Goal: Task Accomplishment & Management: Use online tool/utility

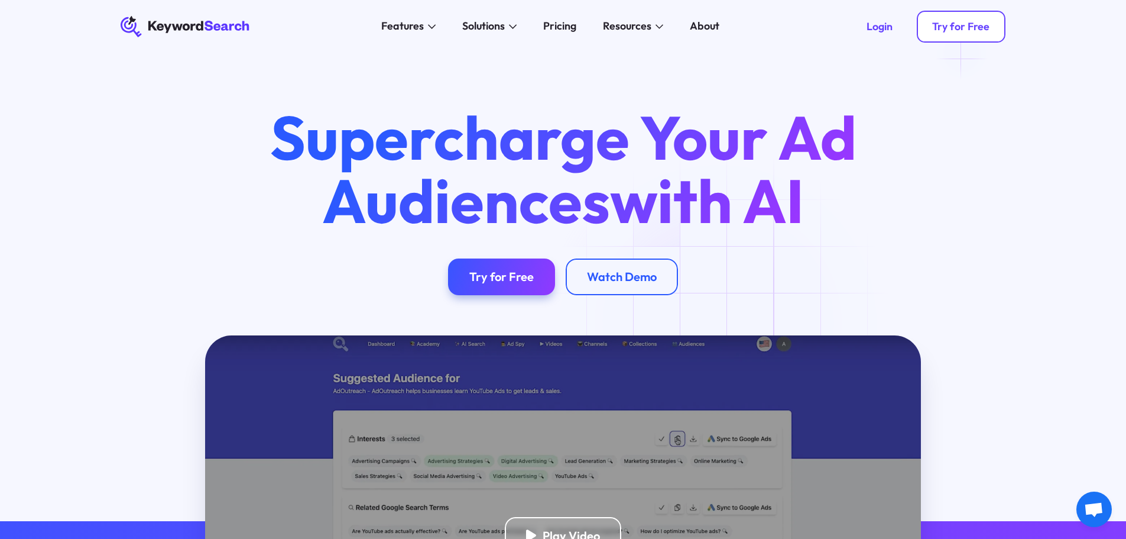
click at [962, 31] on div "Try for Free" at bounding box center [960, 26] width 57 height 13
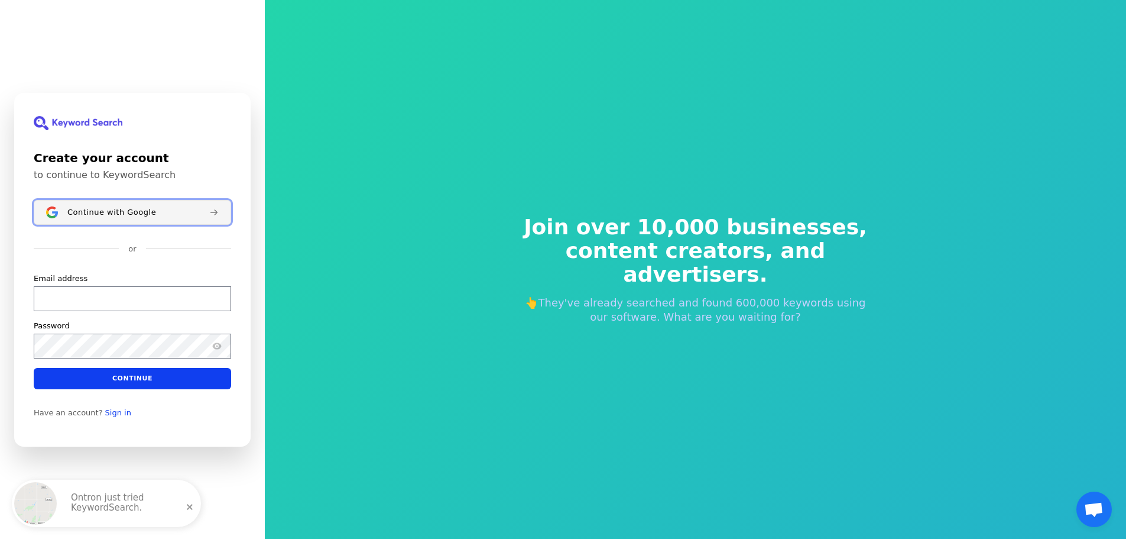
click at [176, 215] on div "Continue with Google" at bounding box center [133, 211] width 132 height 9
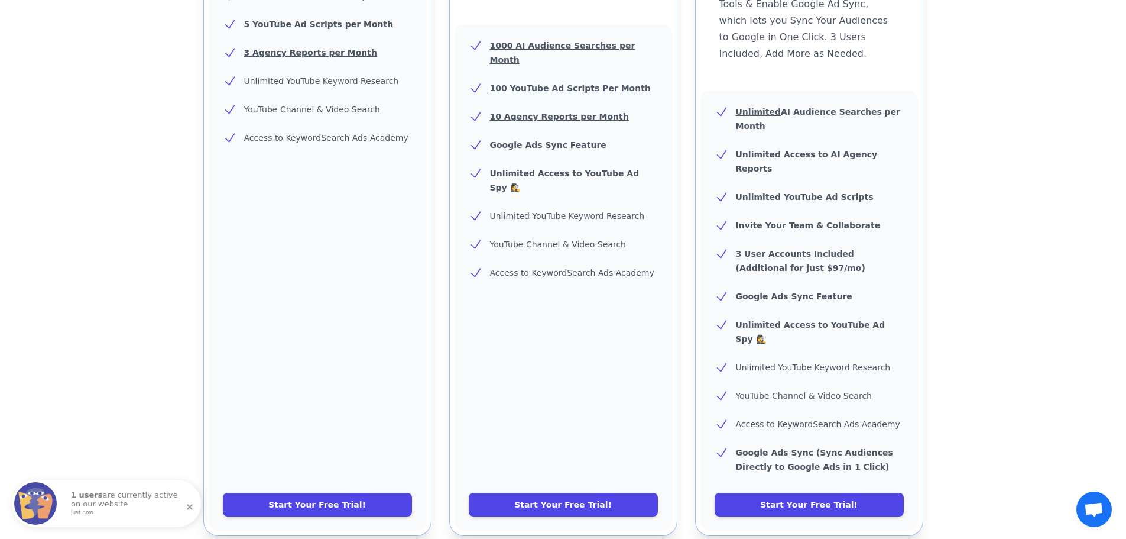
scroll to position [414, 0]
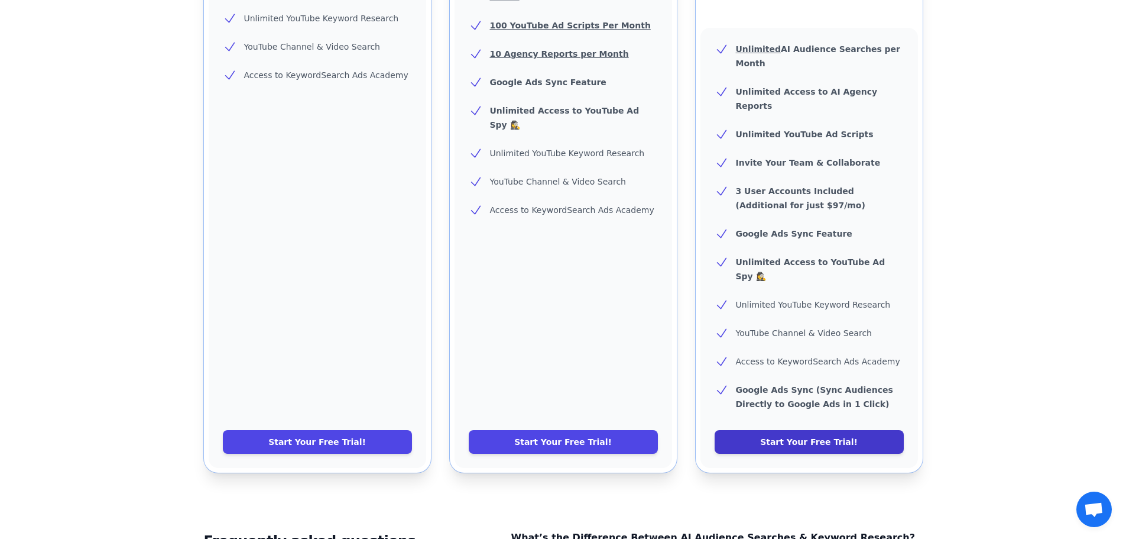
click at [835, 430] on link "Start Your Free Trial!" at bounding box center [809, 442] width 189 height 24
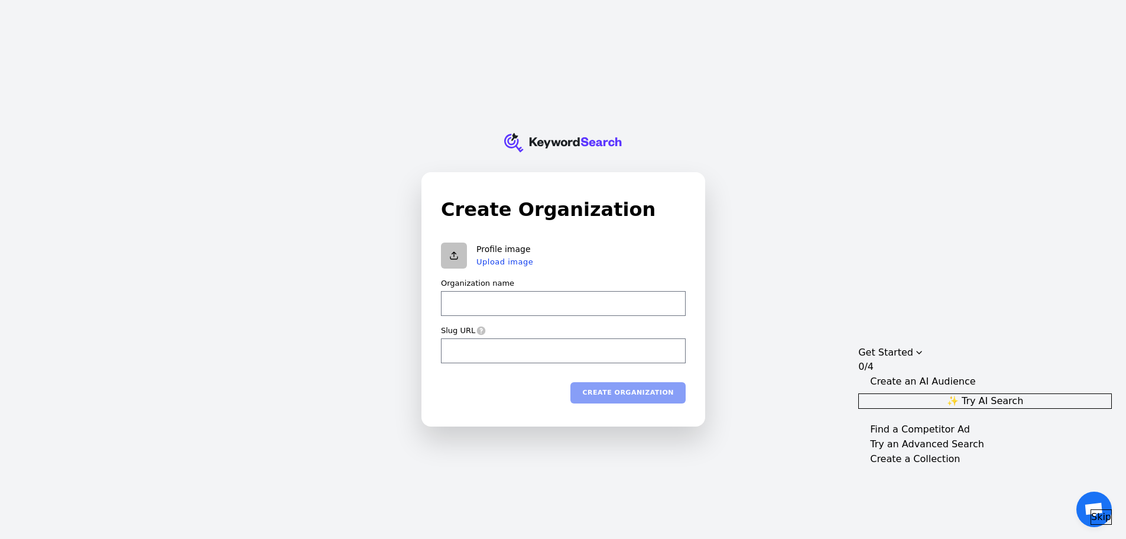
type input "q"
type input "qu"
type input "qua"
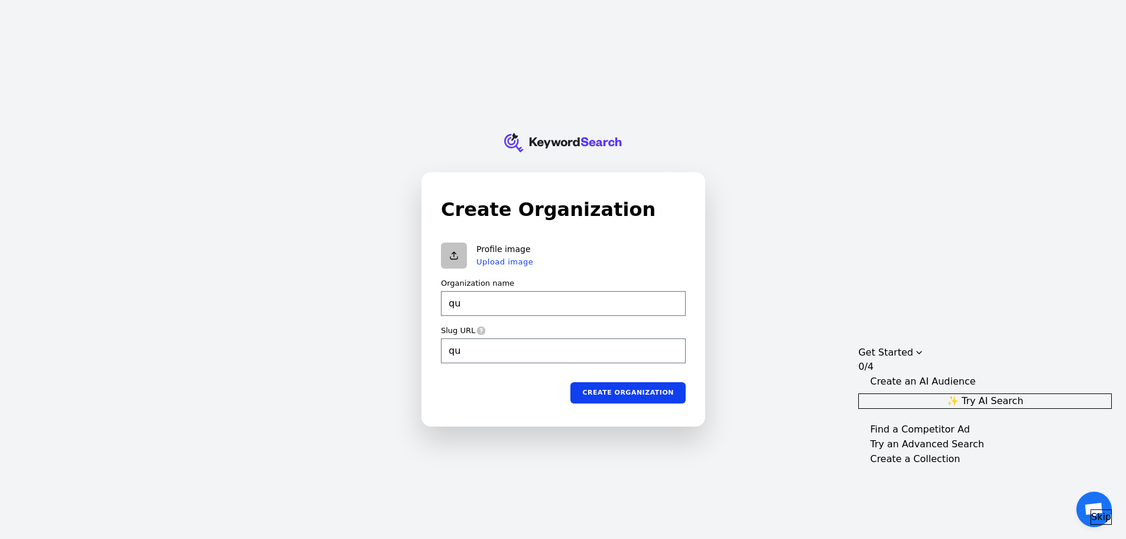
type input "qua"
type input "quac"
type input "quack"
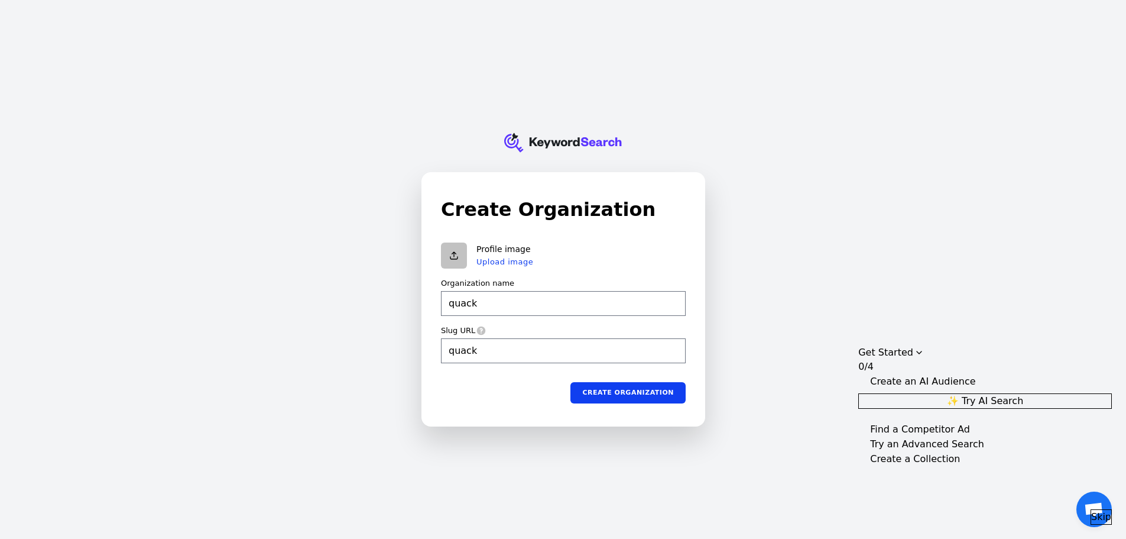
type input "quac"
type input "qua"
type input "qu"
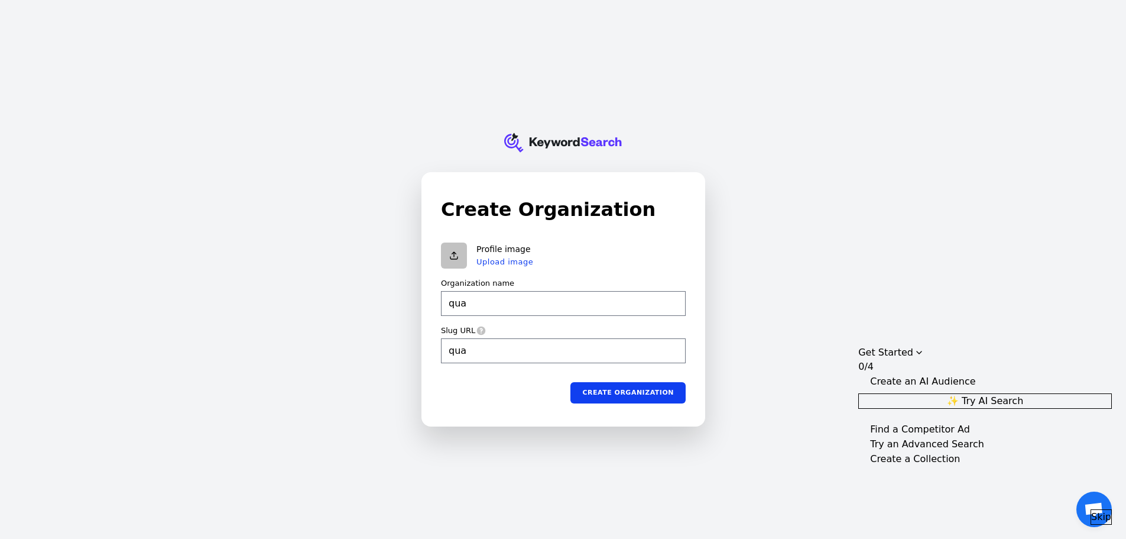
type input "qu"
type input "q"
type input "a"
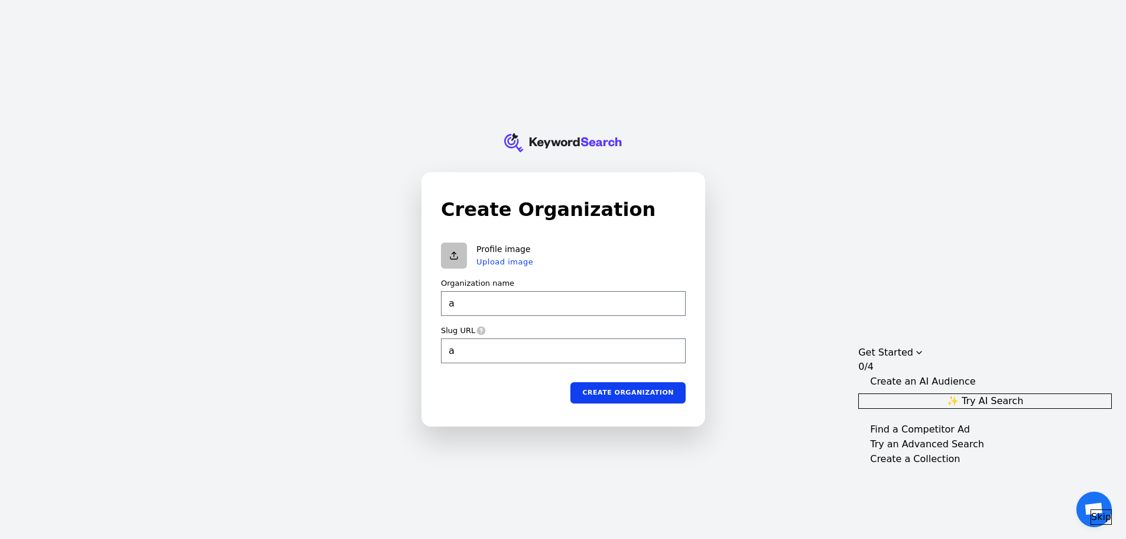
type input "ag"
type input "agr"
type input "agri"
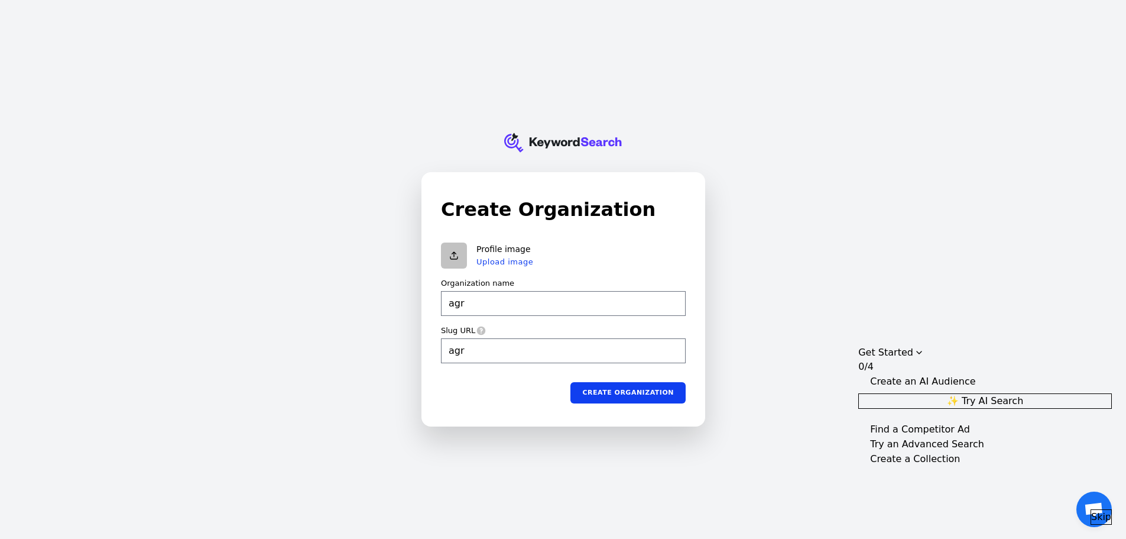
type input "agri"
type input "agris"
type input "agrise"
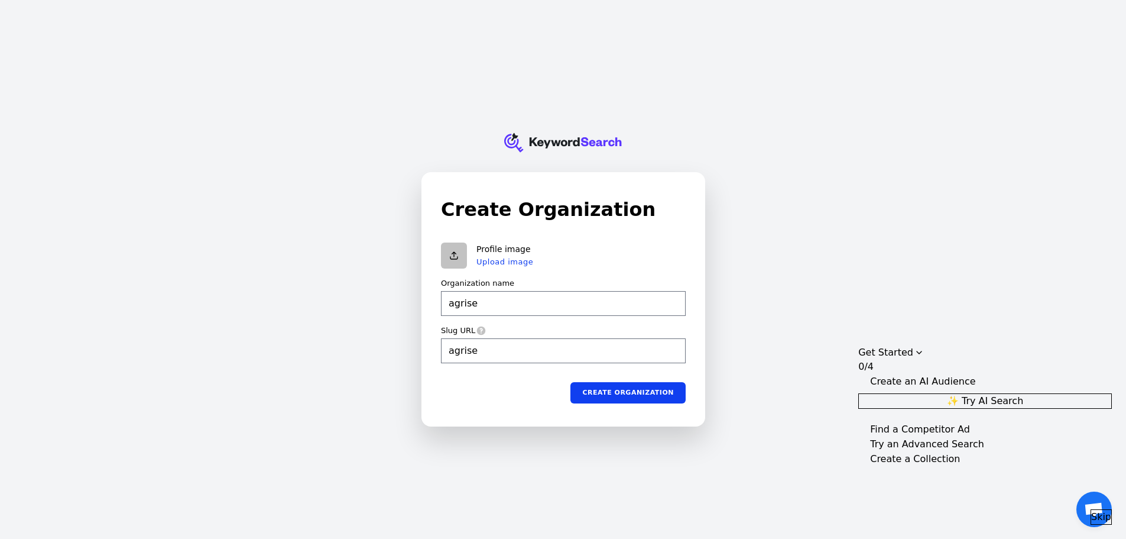
type input "agriser"
type input "agriserv"
type input "agriservi"
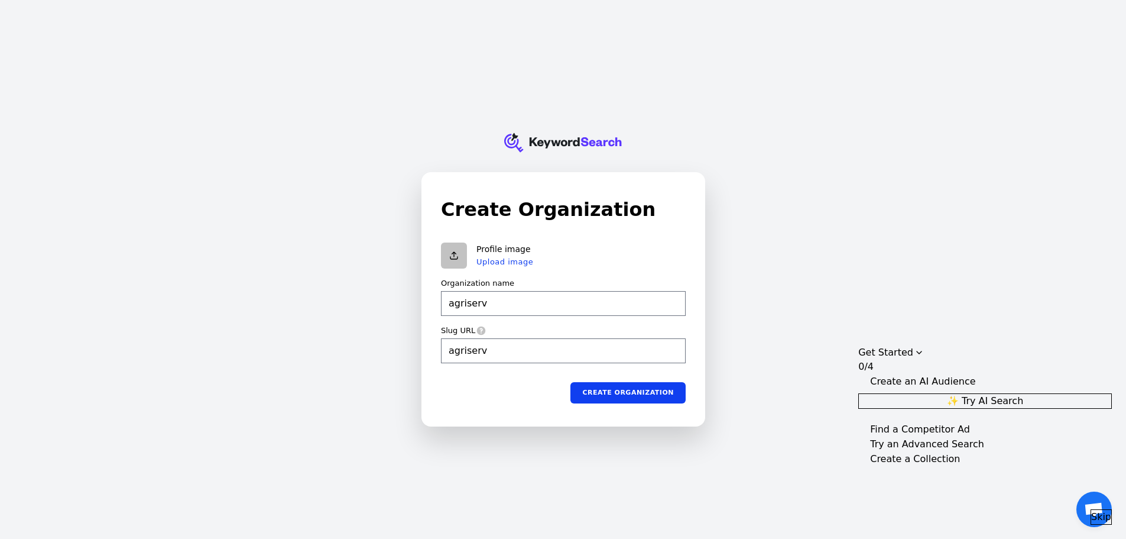
type input "agriservi"
type input "agriservic"
type input "agriservice"
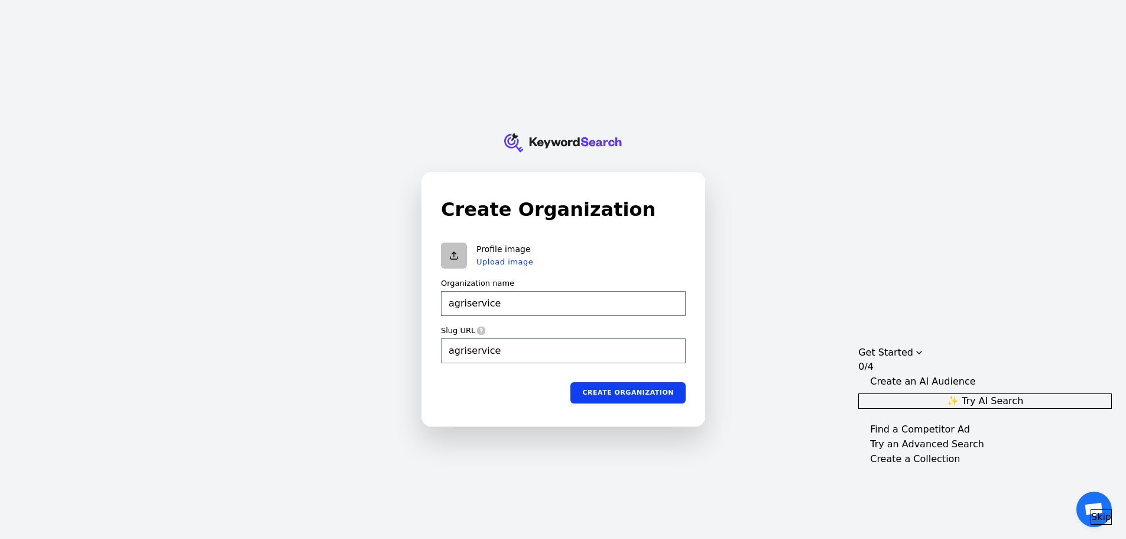
type input "agriservices"
click at [641, 399] on button "Create organization" at bounding box center [628, 391] width 115 height 21
type input "agriservices"
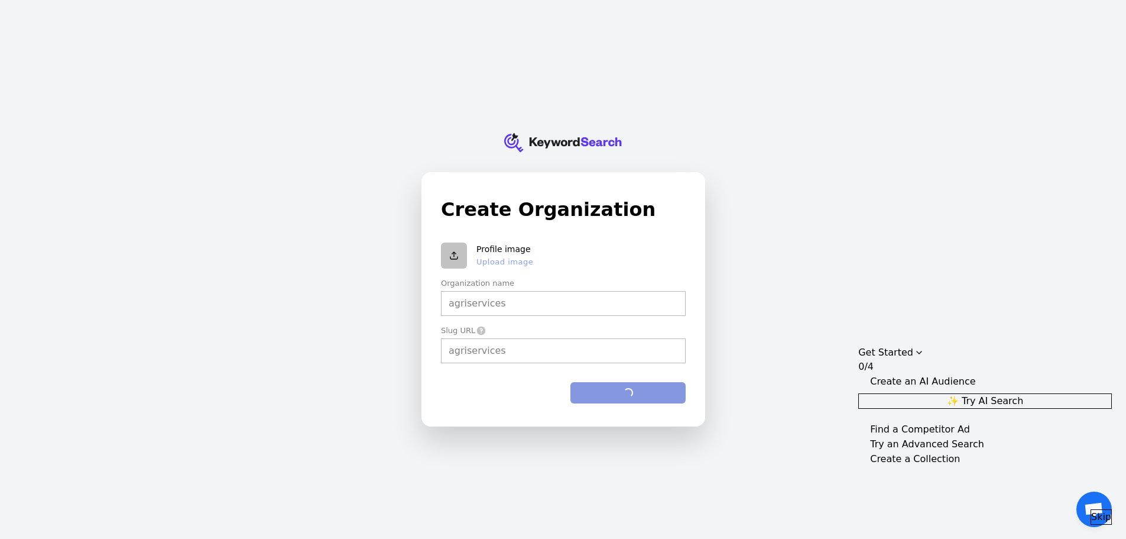
type input "agriservices"
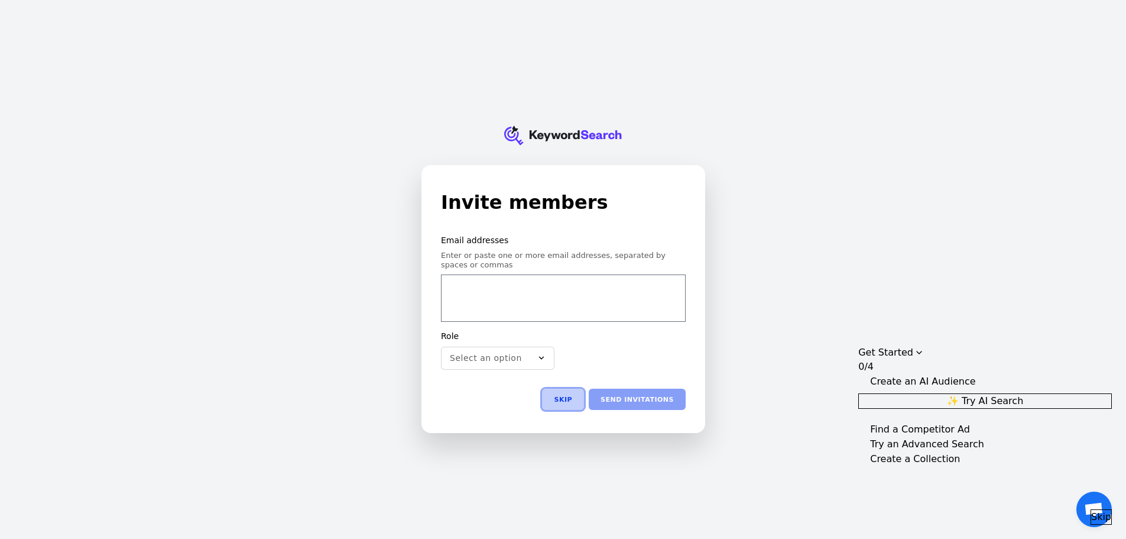
click at [580, 399] on button "Skip" at bounding box center [563, 398] width 42 height 21
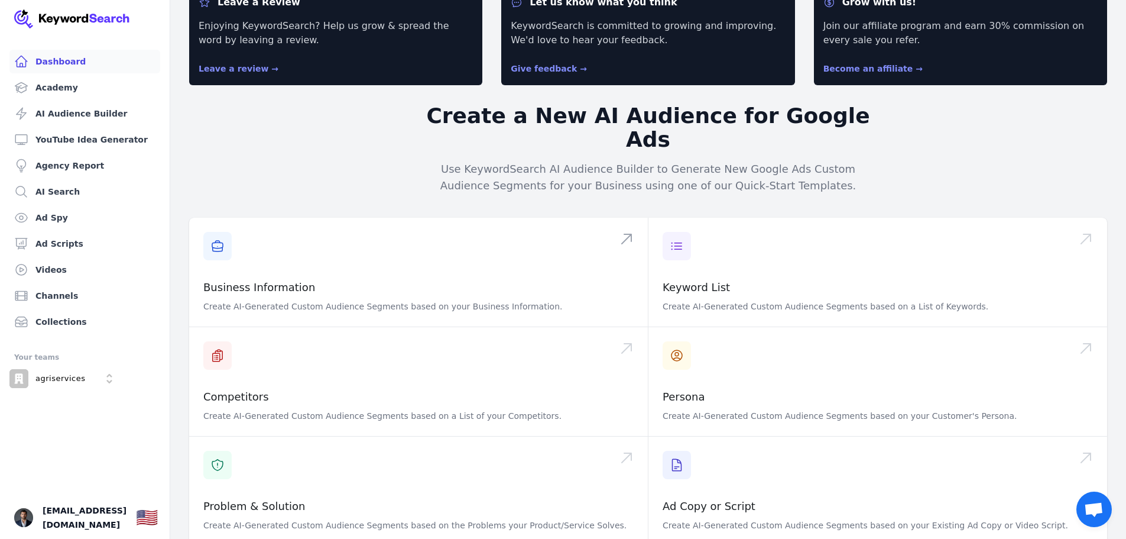
scroll to position [118, 0]
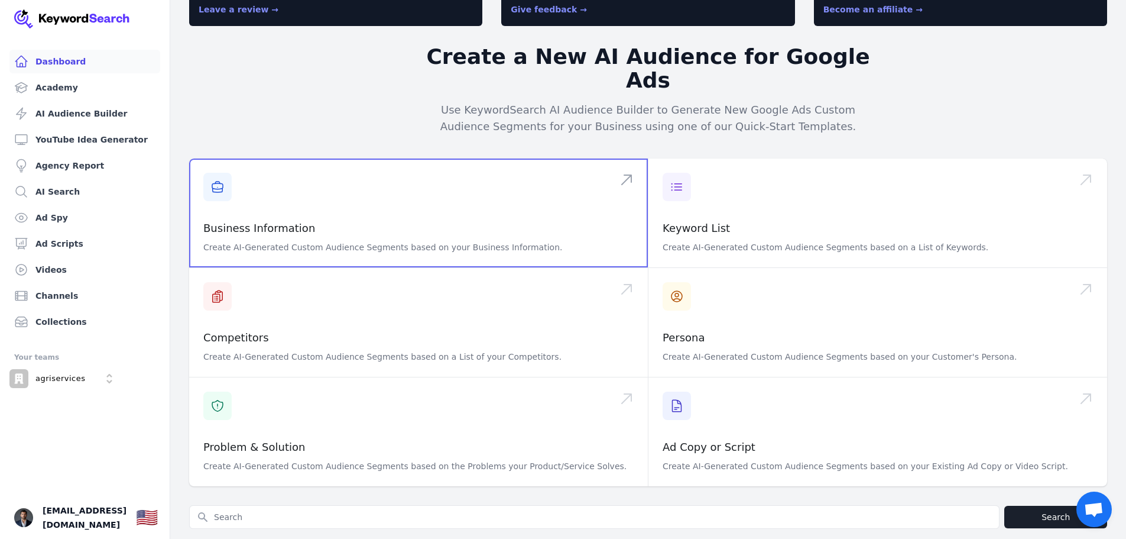
click at [444, 196] on span at bounding box center [418, 212] width 459 height 109
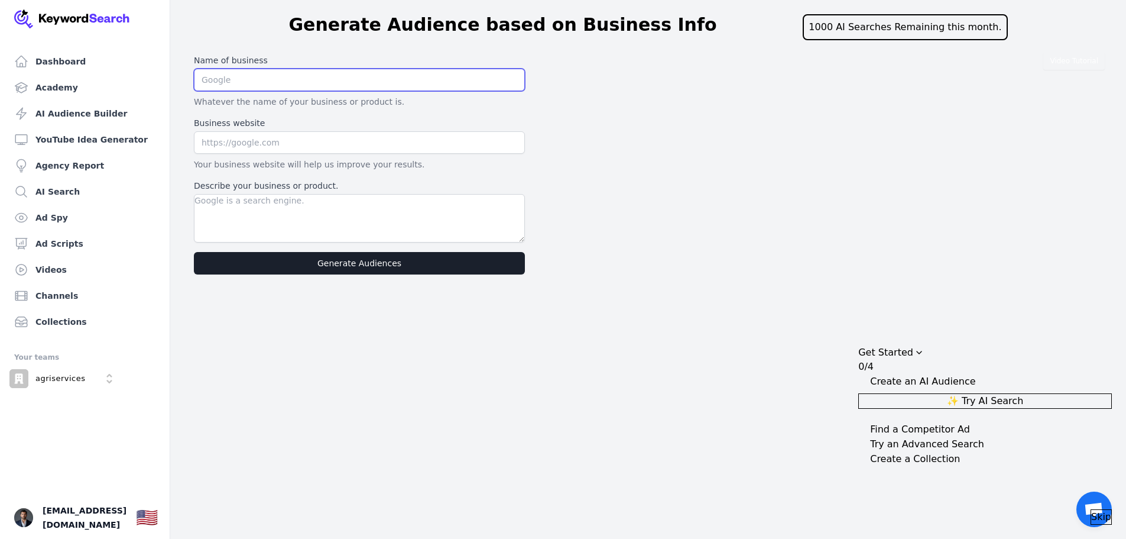
click at [264, 82] on input "text" at bounding box center [359, 80] width 331 height 22
click at [295, 79] on input "text" at bounding box center [359, 80] width 331 height 22
type input "ASI"
click at [293, 148] on input "text" at bounding box center [359, 142] width 331 height 22
click at [250, 150] on input "text" at bounding box center [359, 142] width 331 height 22
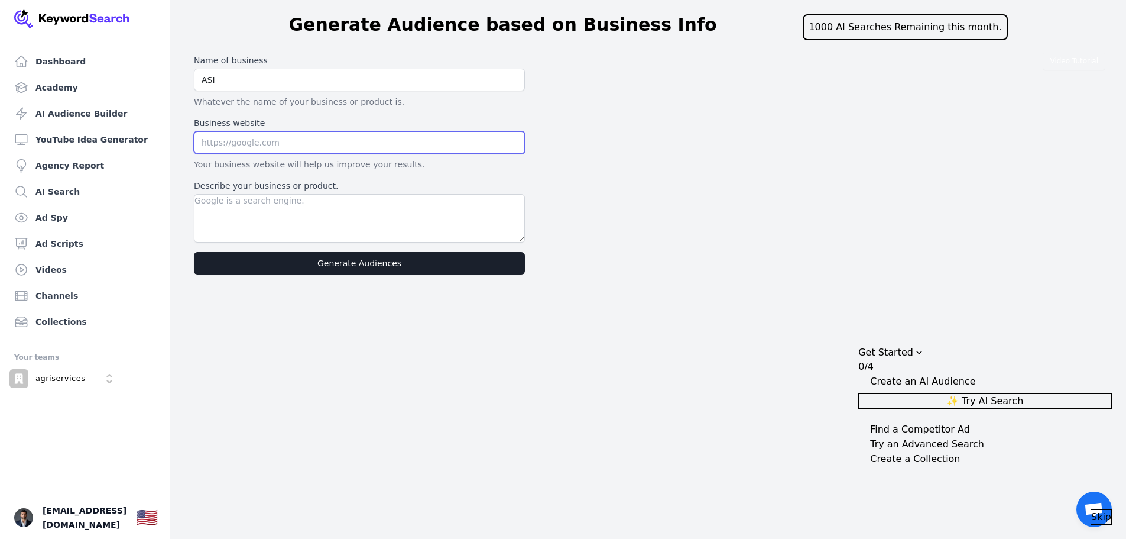
paste input "[URL][DOMAIN_NAME]"
type input "[URL][DOMAIN_NAME]"
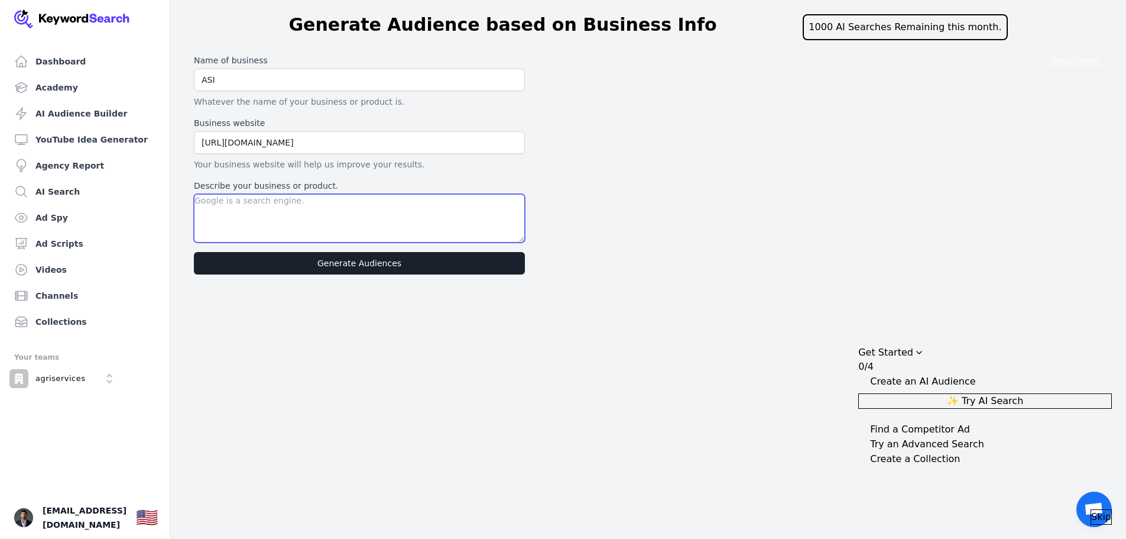
click at [292, 206] on textarea "Describe your business or product." at bounding box center [359, 218] width 331 height 48
click at [219, 200] on textarea "Describe your business or product." at bounding box center [359, 218] width 331 height 48
paste textarea "ASI's wholesale and bulk pricing program. It aims to attract businesses by offe…"
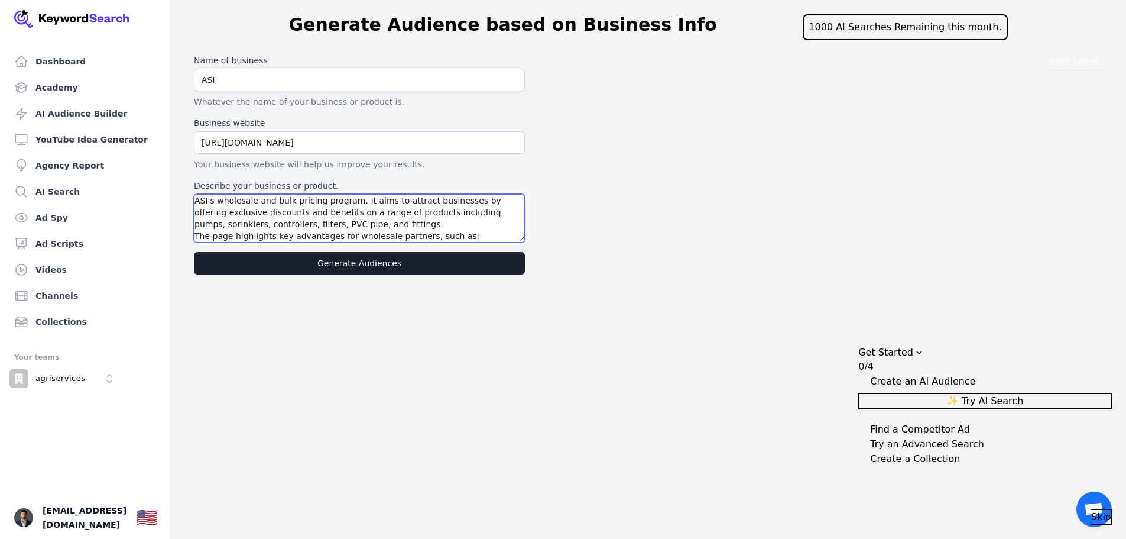
scroll to position [95, 0]
type textarea "ASI's wholesale and bulk pricing program. It aims to attract businesses by offe…"
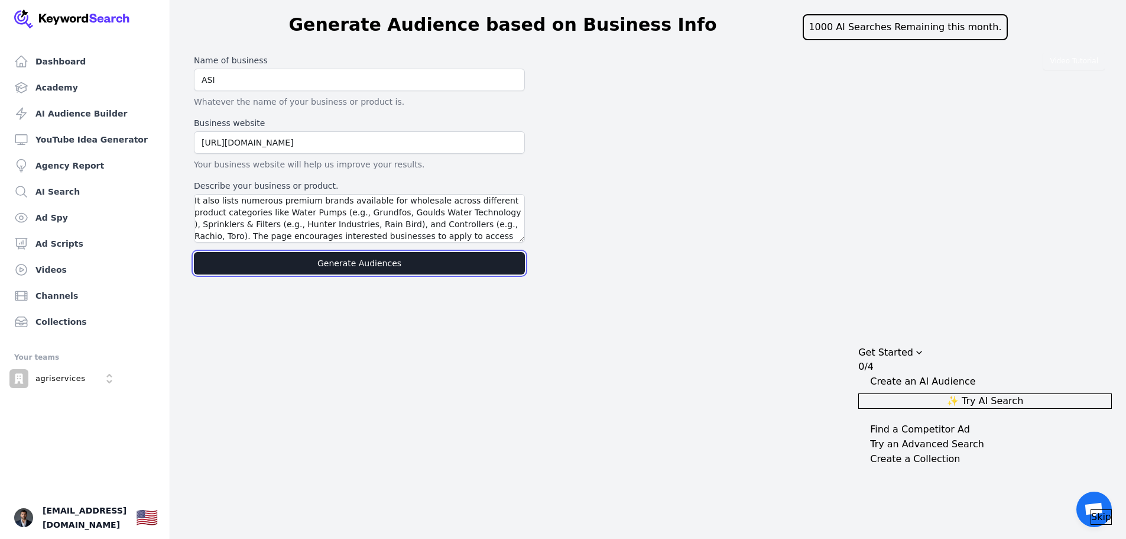
click at [311, 263] on button "Generate Audiences" at bounding box center [359, 263] width 331 height 22
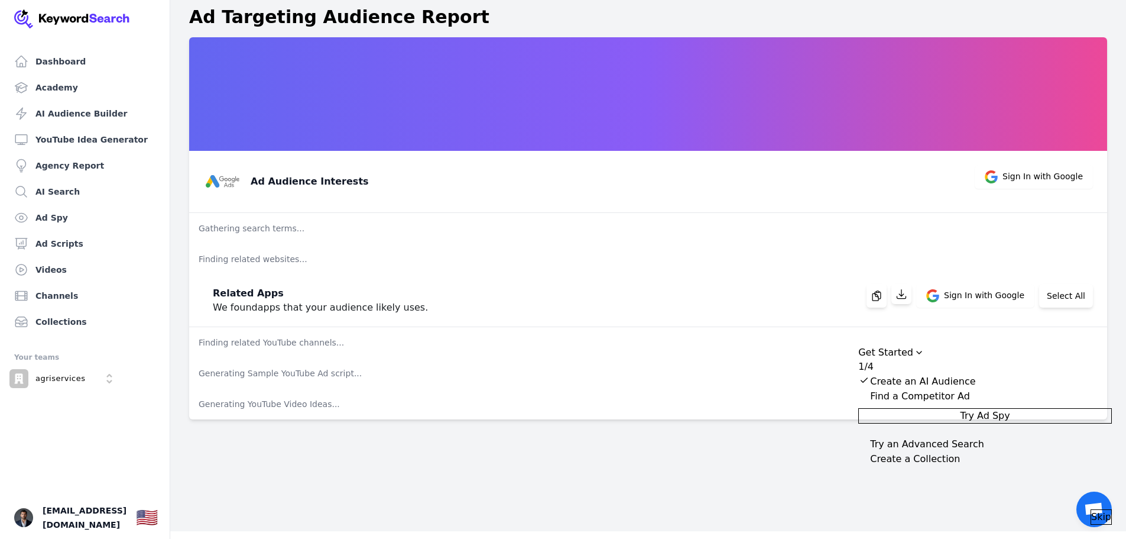
scroll to position [14, 0]
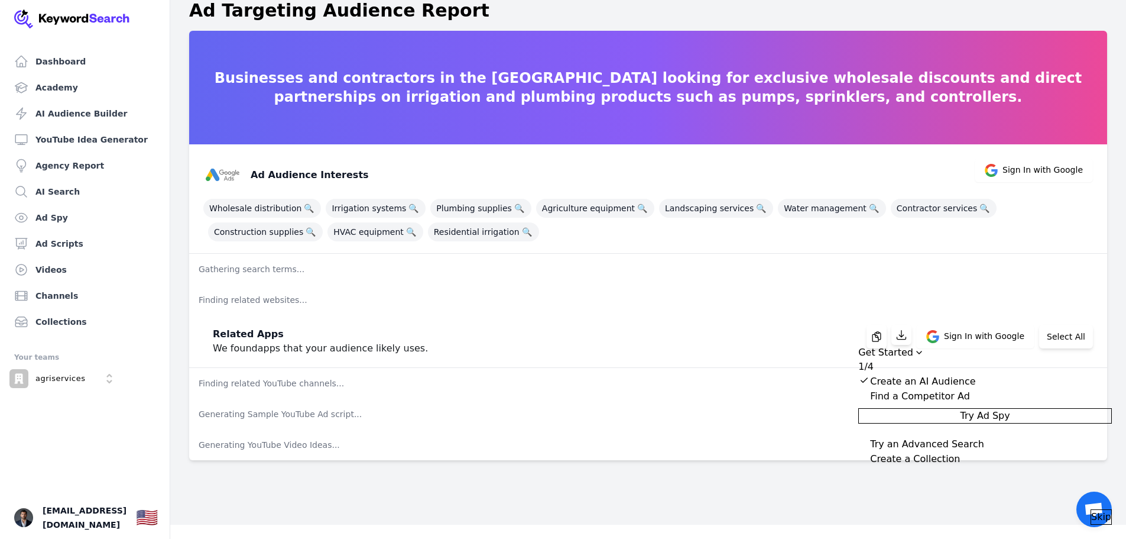
click at [924, 348] on icon "Drag to move checklist" at bounding box center [919, 352] width 9 height 9
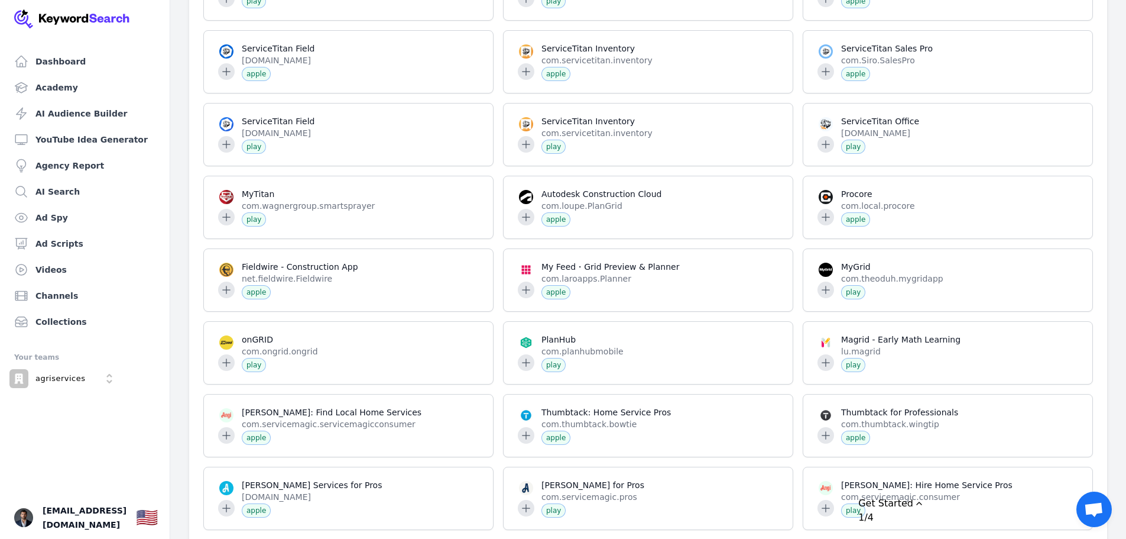
scroll to position [0, 0]
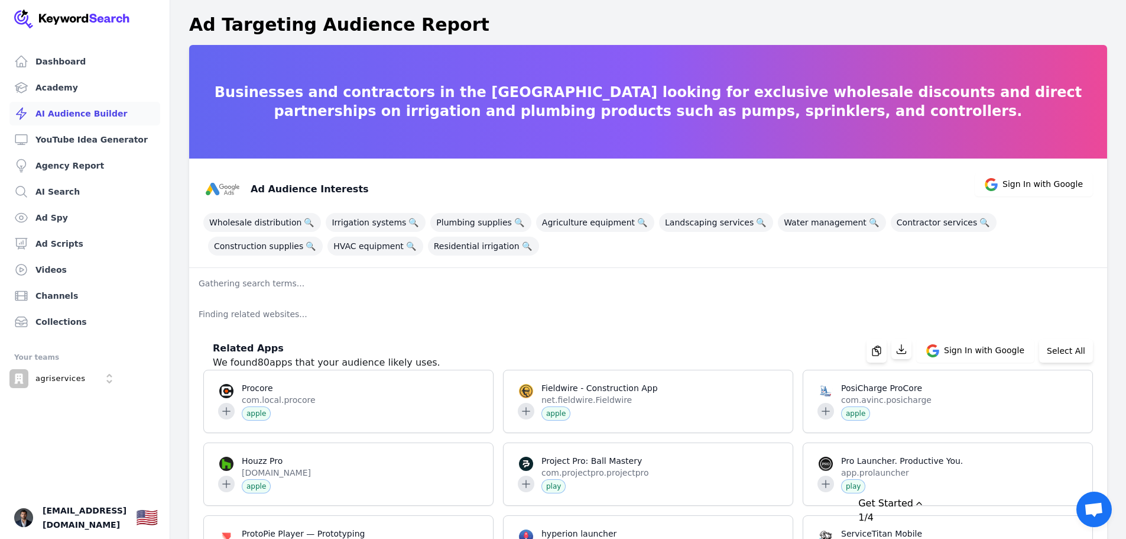
click at [80, 118] on link "AI Audience Builder" at bounding box center [84, 114] width 151 height 24
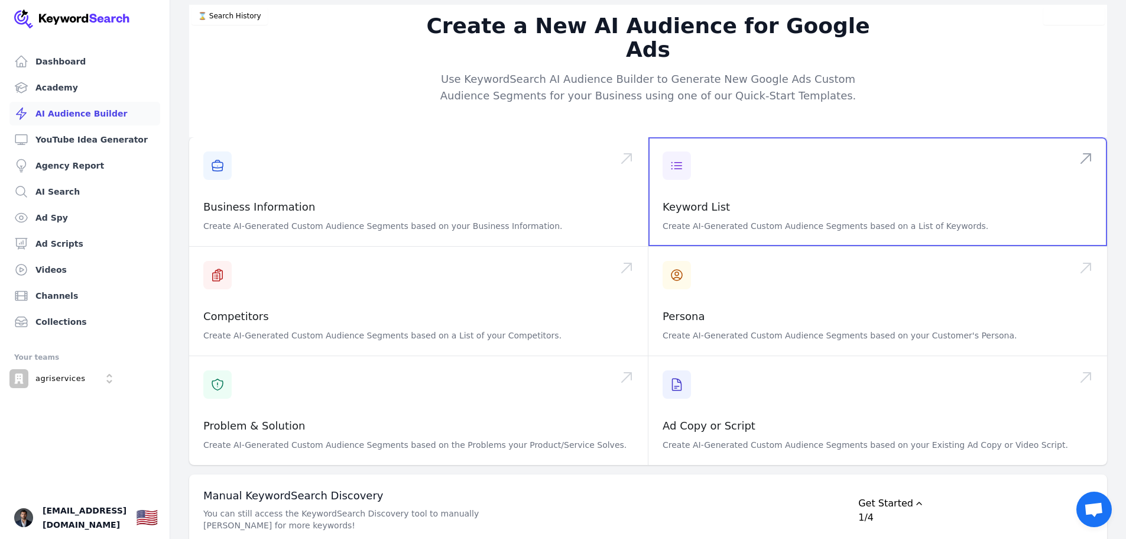
click at [679, 151] on span at bounding box center [878, 191] width 459 height 109
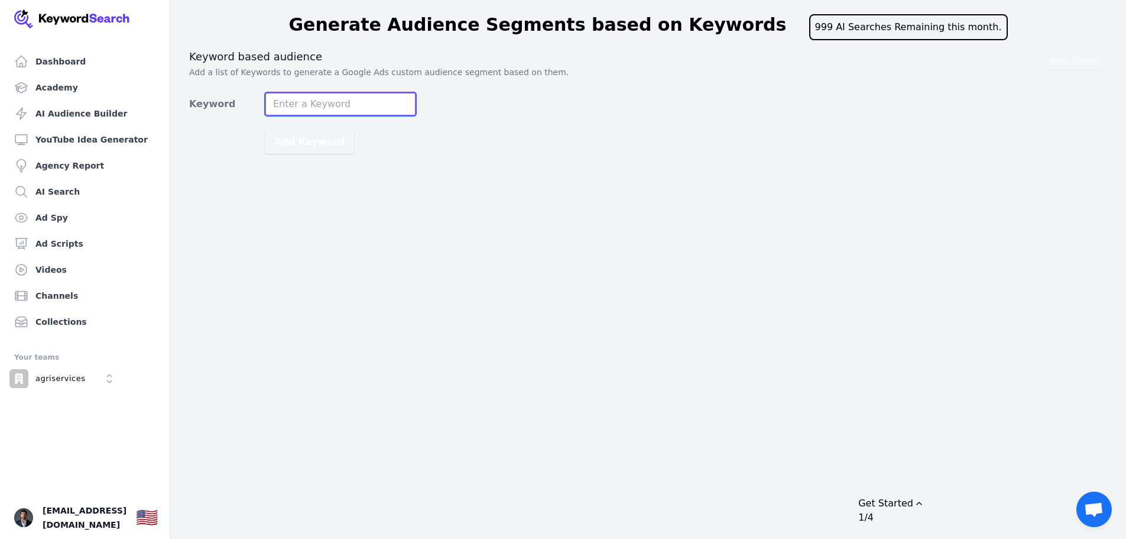
click at [303, 108] on input "Keyword" at bounding box center [340, 104] width 151 height 24
type input "wholesale irrigation supply"
click at [265, 130] on button "Add Keyword" at bounding box center [309, 142] width 89 height 24
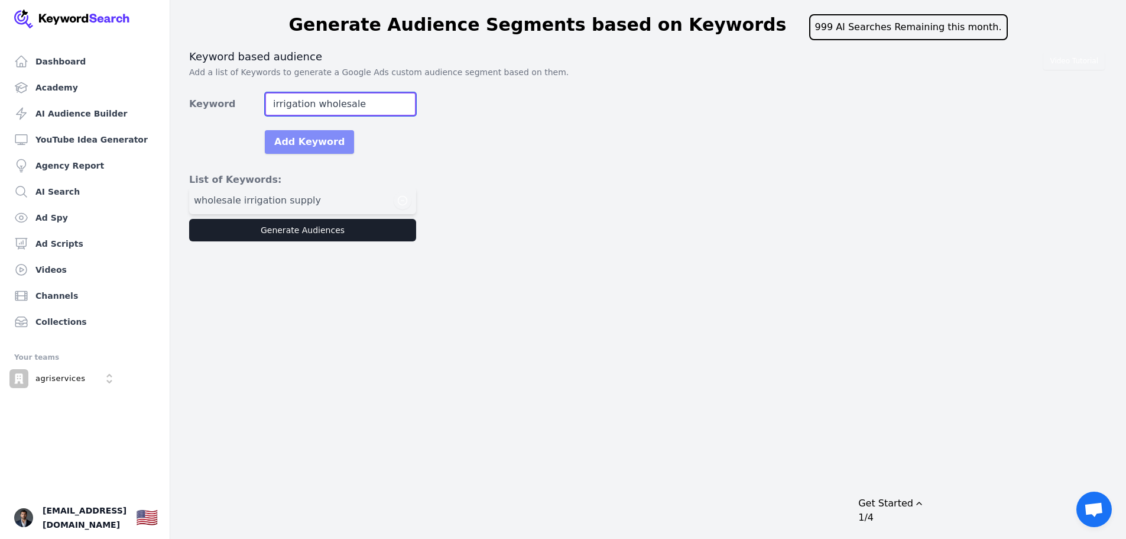
type input "irrigation wholesale"
click at [316, 140] on button "Add Keyword" at bounding box center [309, 142] width 89 height 24
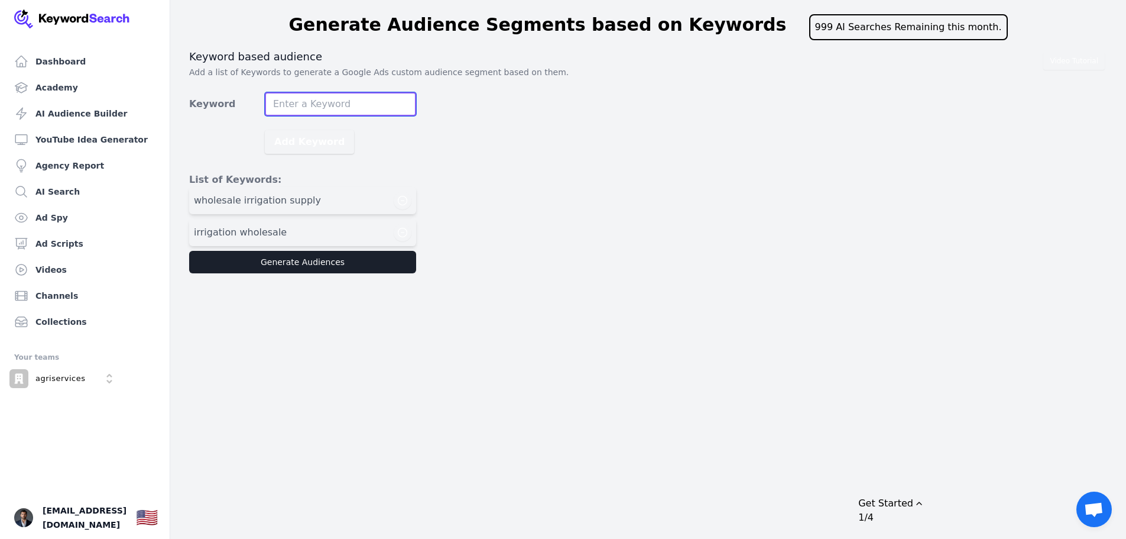
click at [332, 108] on input "Keyword" at bounding box center [340, 104] width 151 height 24
type input "bulk irrigation supplies"
click at [319, 144] on button "Add Keyword" at bounding box center [309, 142] width 89 height 24
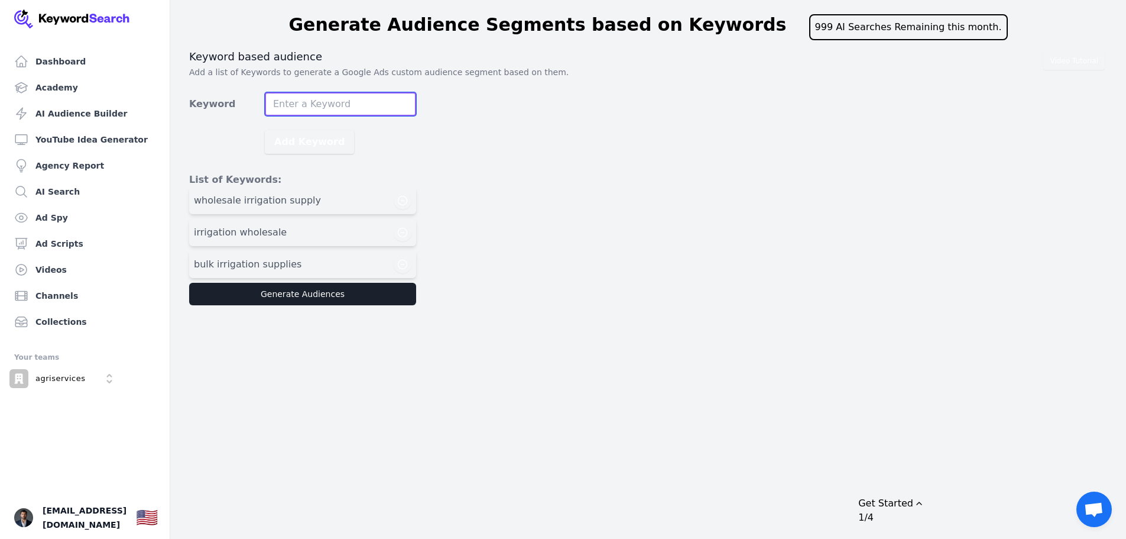
click at [346, 101] on input "Keyword" at bounding box center [340, 104] width 151 height 24
click at [303, 290] on button "Generate Audiences" at bounding box center [302, 294] width 227 height 22
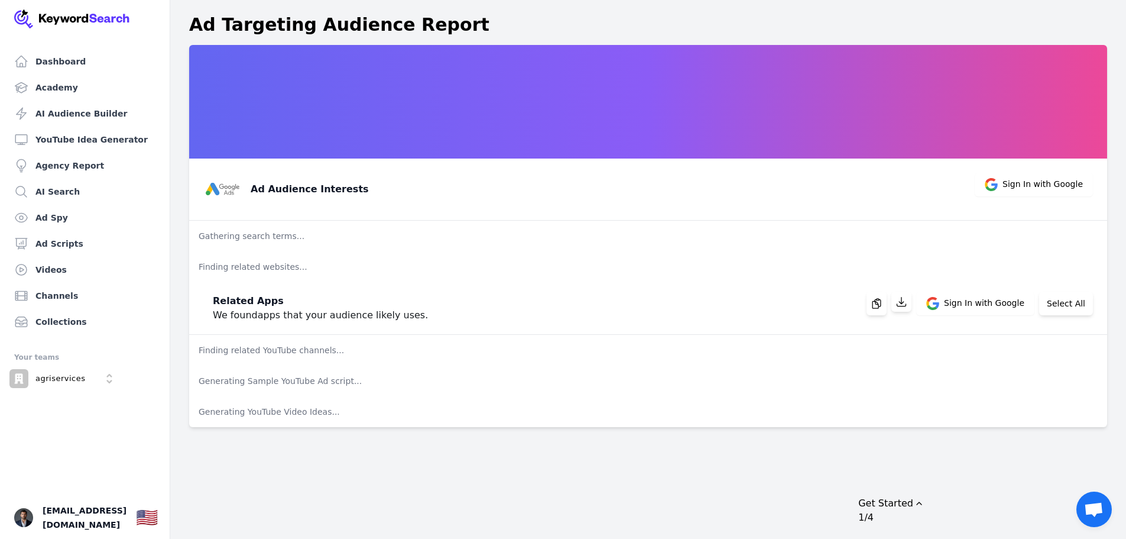
click at [924, 498] on icon "Drag to move checklist" at bounding box center [919, 502] width 9 height 9
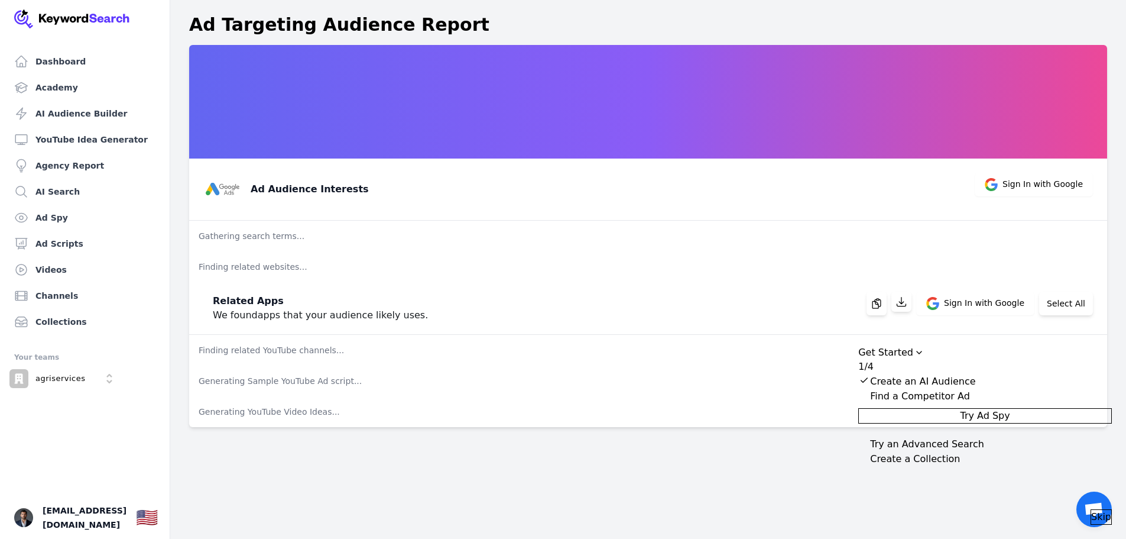
click at [1091, 513] on span "Skip" at bounding box center [1101, 517] width 20 height 14
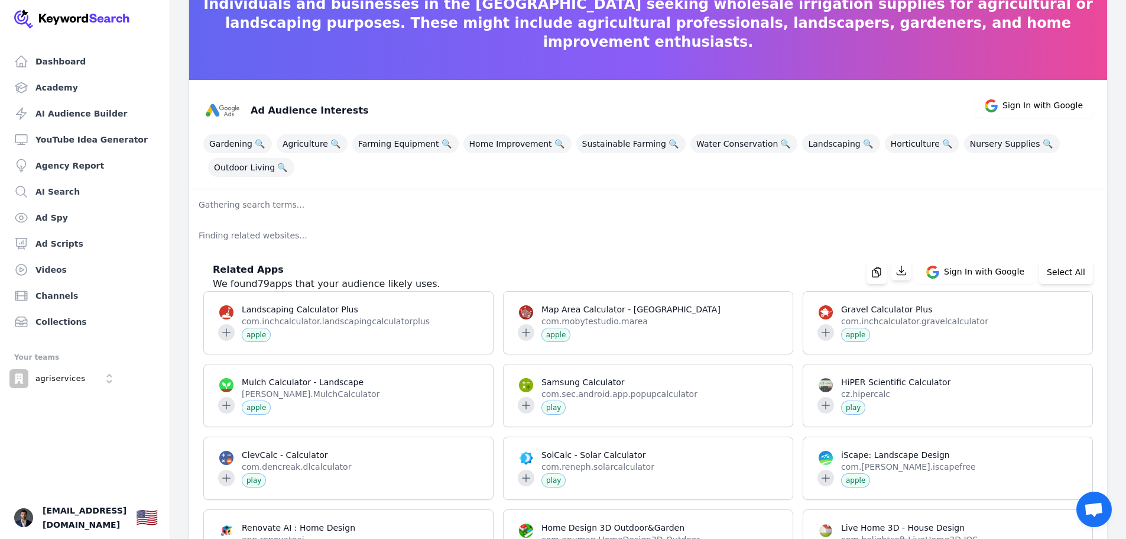
scroll to position [73, 0]
